Goal: Information Seeking & Learning: Compare options

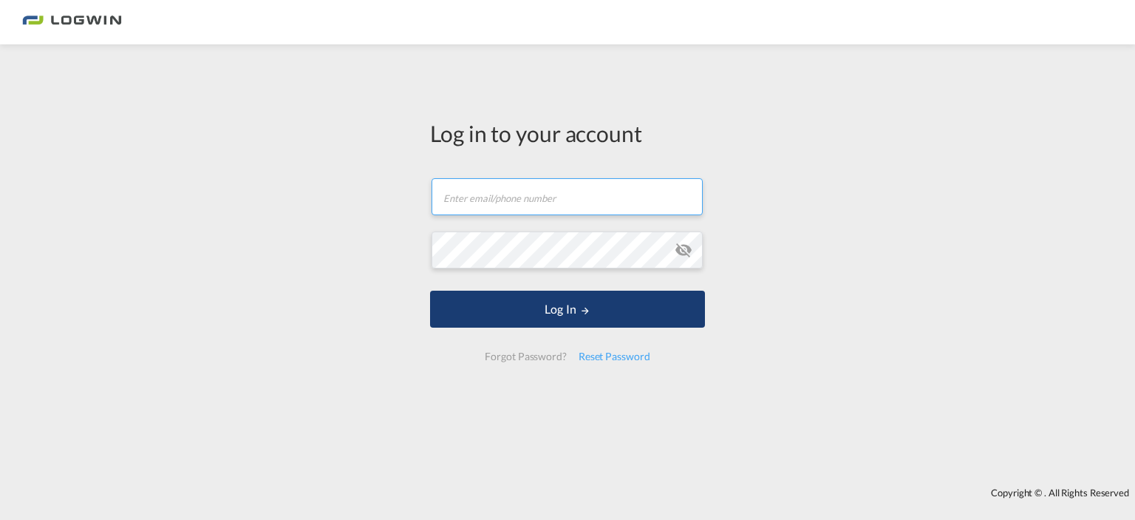
type input "[PERSON_NAME][EMAIL_ADDRESS][DOMAIN_NAME]"
click at [521, 321] on button "Log In" at bounding box center [567, 308] width 275 height 37
